Goal: Task Accomplishment & Management: Use online tool/utility

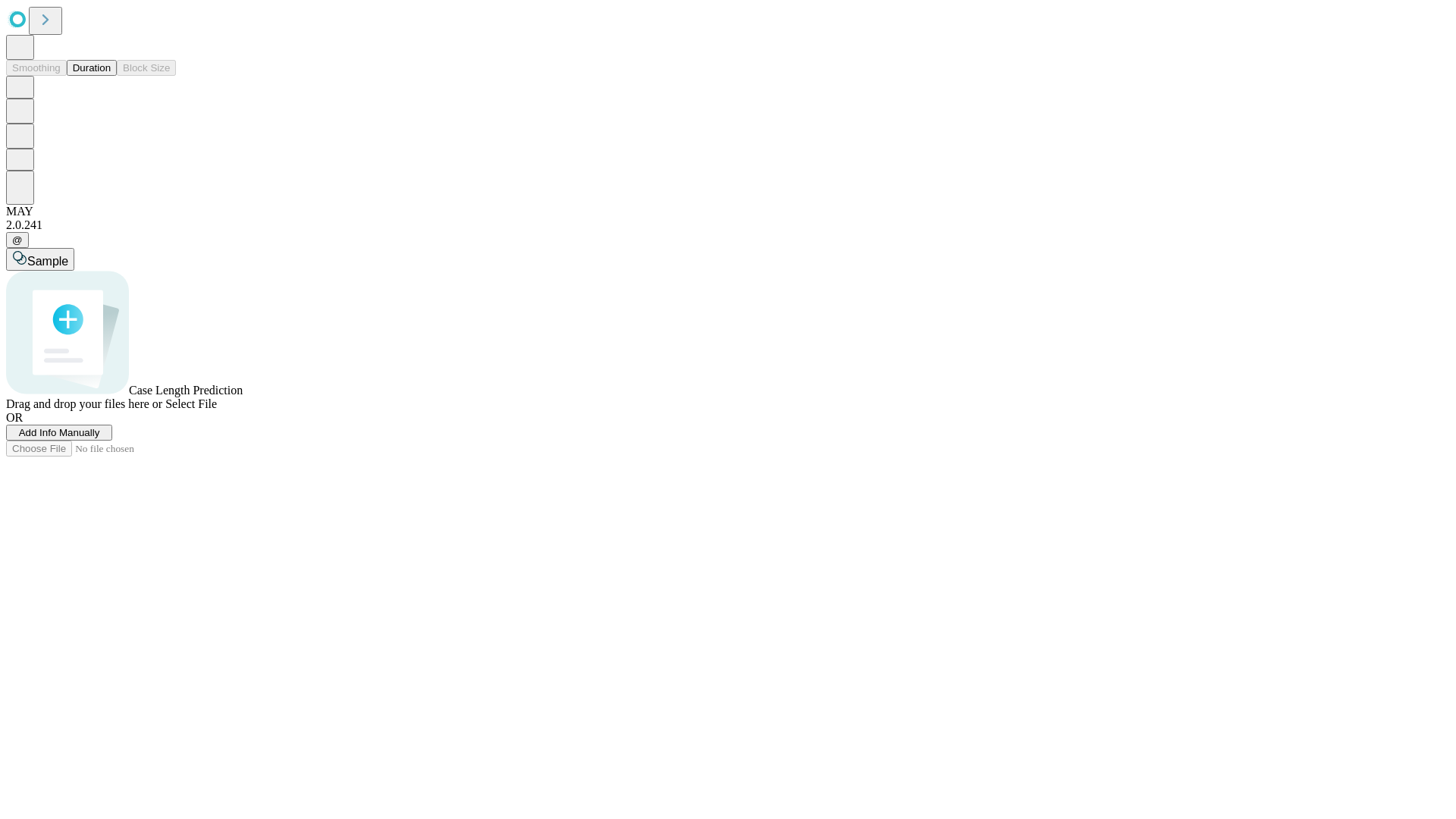
click at [111, 76] on button "Duration" at bounding box center [92, 67] width 50 height 16
click at [100, 438] on span "Add Info Manually" at bounding box center [60, 433] width 81 height 12
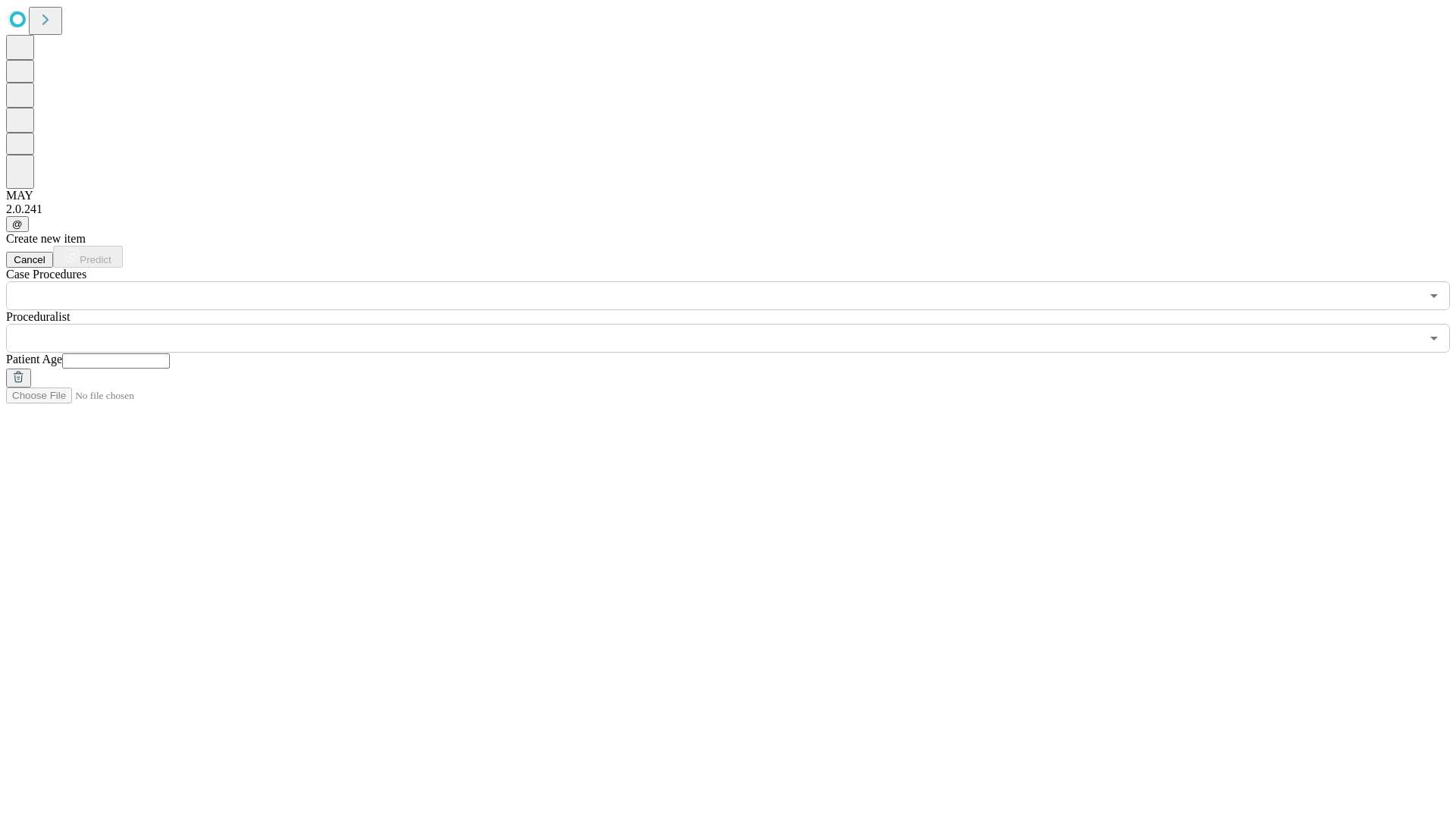
click at [170, 353] on input "text" at bounding box center [116, 361] width 108 height 15
type input "**"
click at [738, 323] on input "text" at bounding box center [713, 338] width 1415 height 29
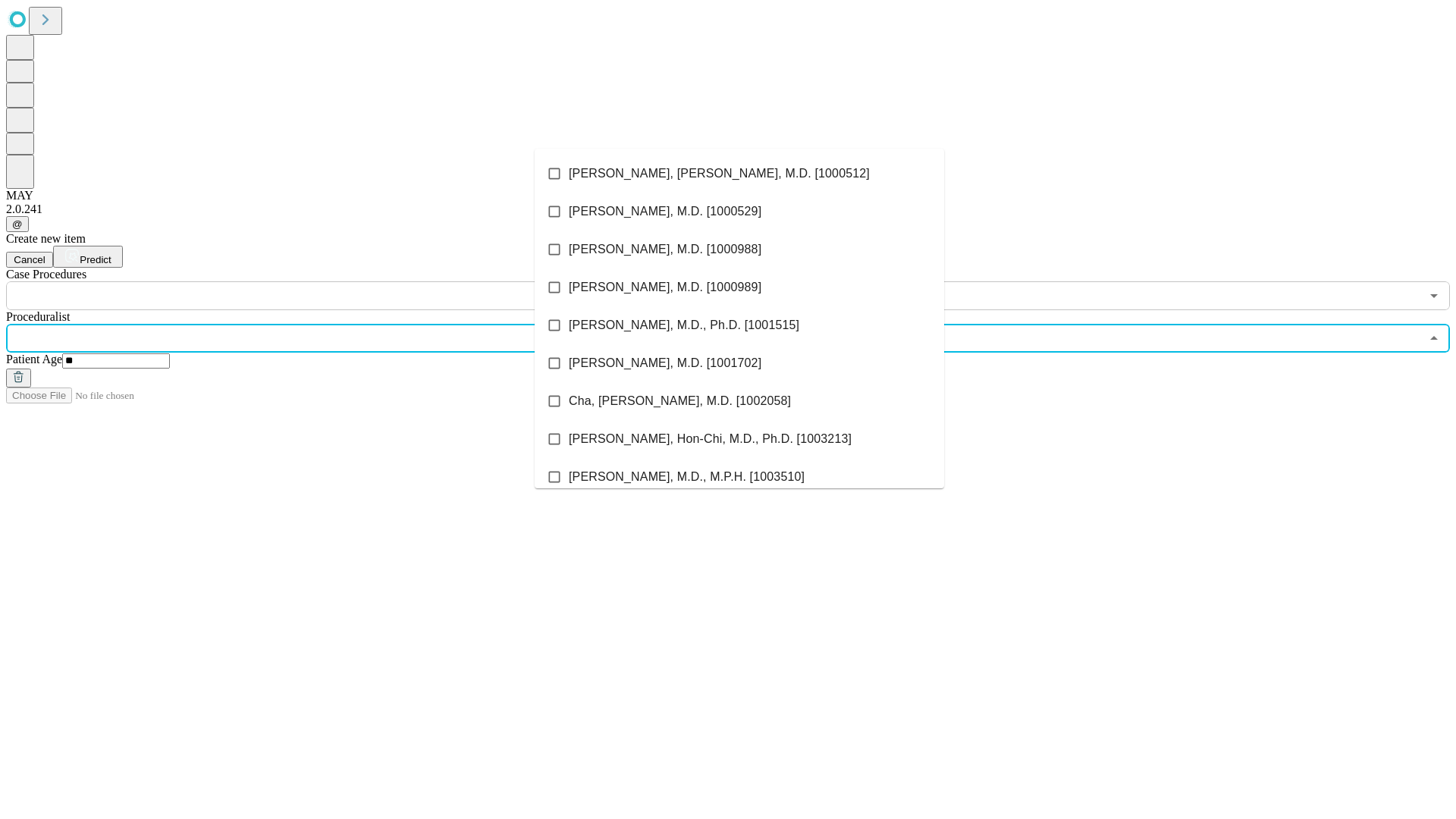
click at [739, 174] on li "[PERSON_NAME], [PERSON_NAME], M.D. [1000512]" at bounding box center [739, 174] width 410 height 38
click at [319, 281] on input "text" at bounding box center [713, 295] width 1415 height 29
